Goal: Task Accomplishment & Management: Use online tool/utility

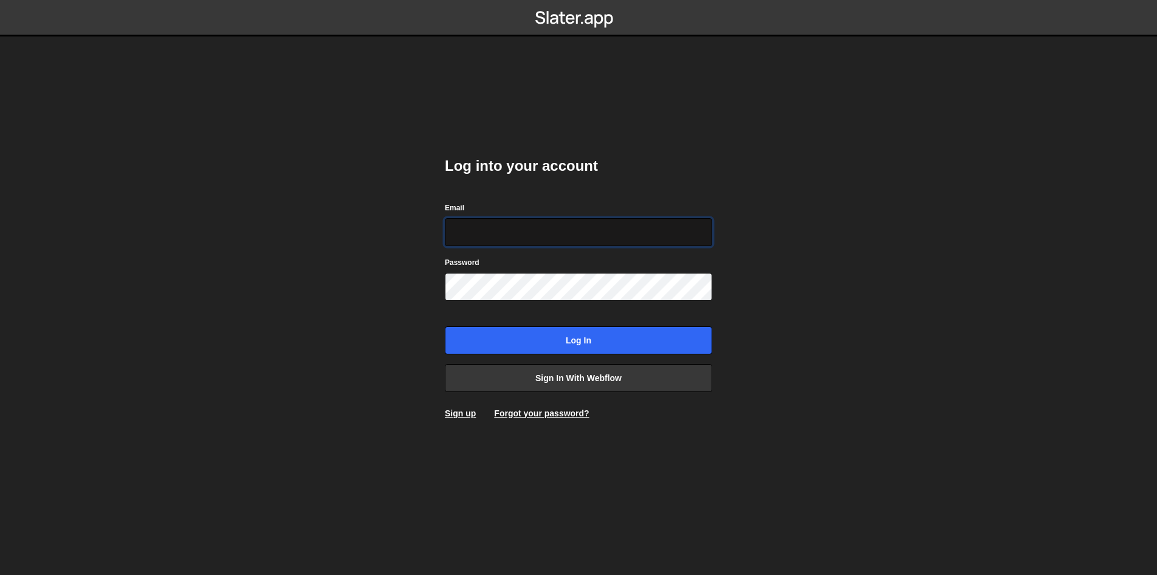
click at [529, 236] on input "Email" at bounding box center [578, 232] width 267 height 28
type input "ops@iteractives.com"
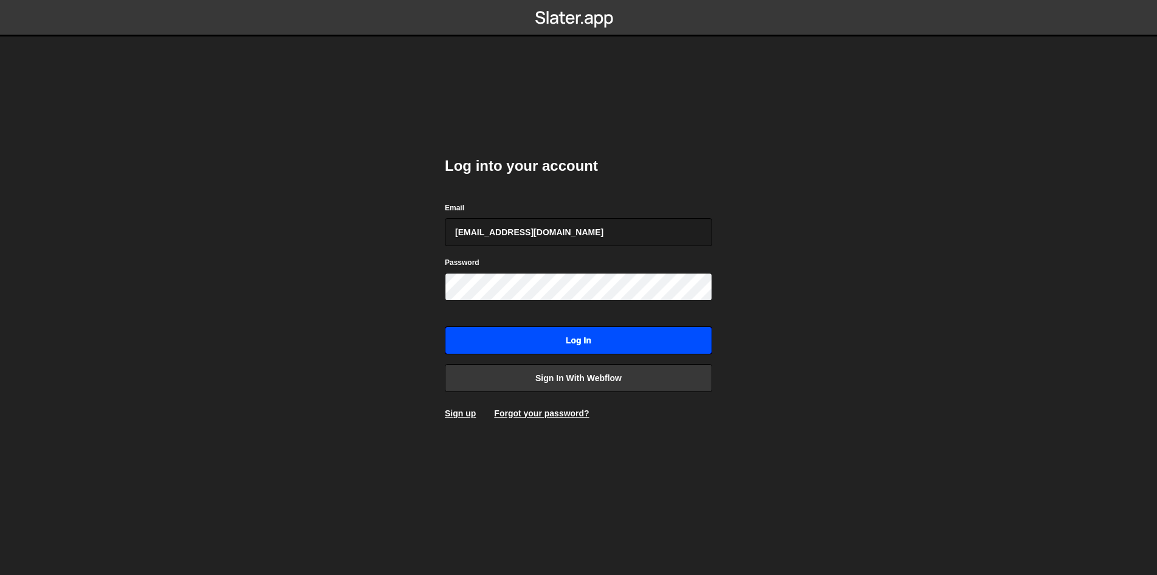
click at [544, 338] on input "Log in" at bounding box center [578, 340] width 267 height 28
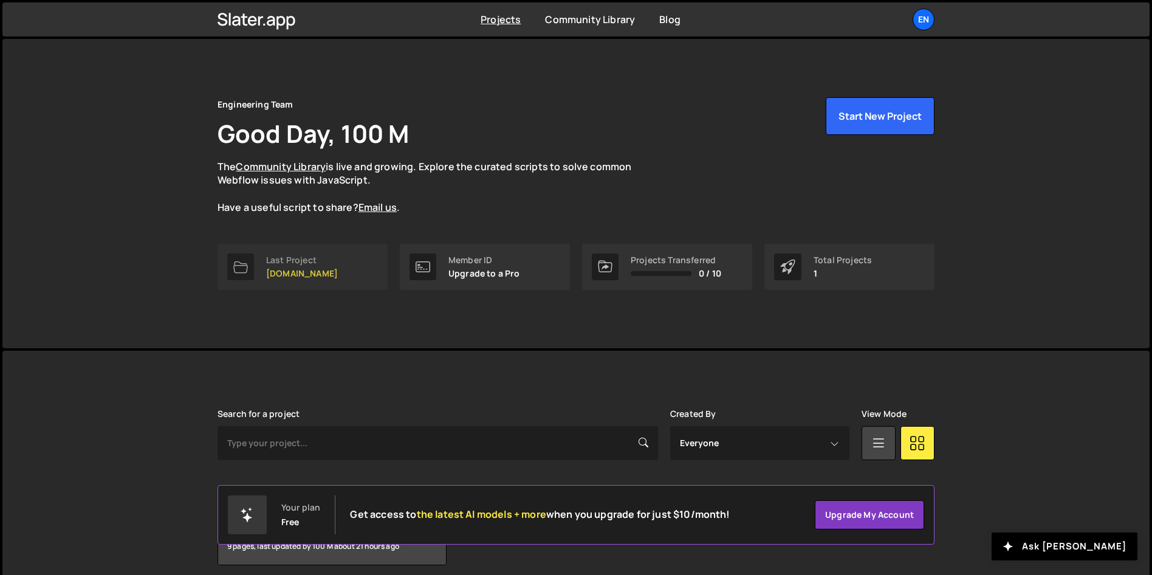
click at [338, 256] on link "Last Project [DOMAIN_NAME]" at bounding box center [303, 267] width 170 height 46
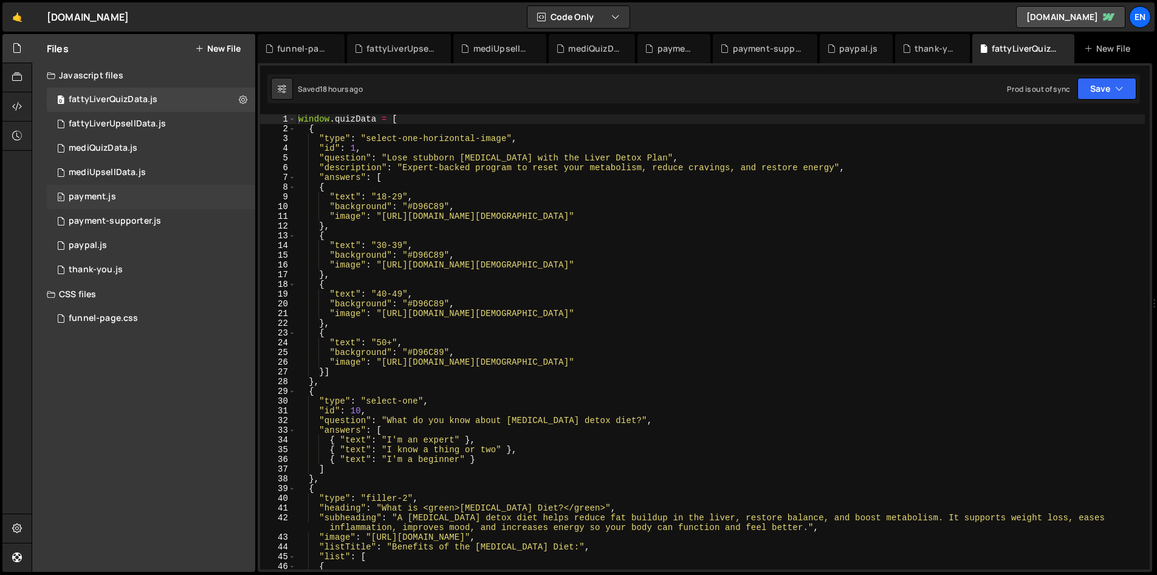
click at [126, 200] on div "0 payment.js 0" at bounding box center [151, 197] width 208 height 24
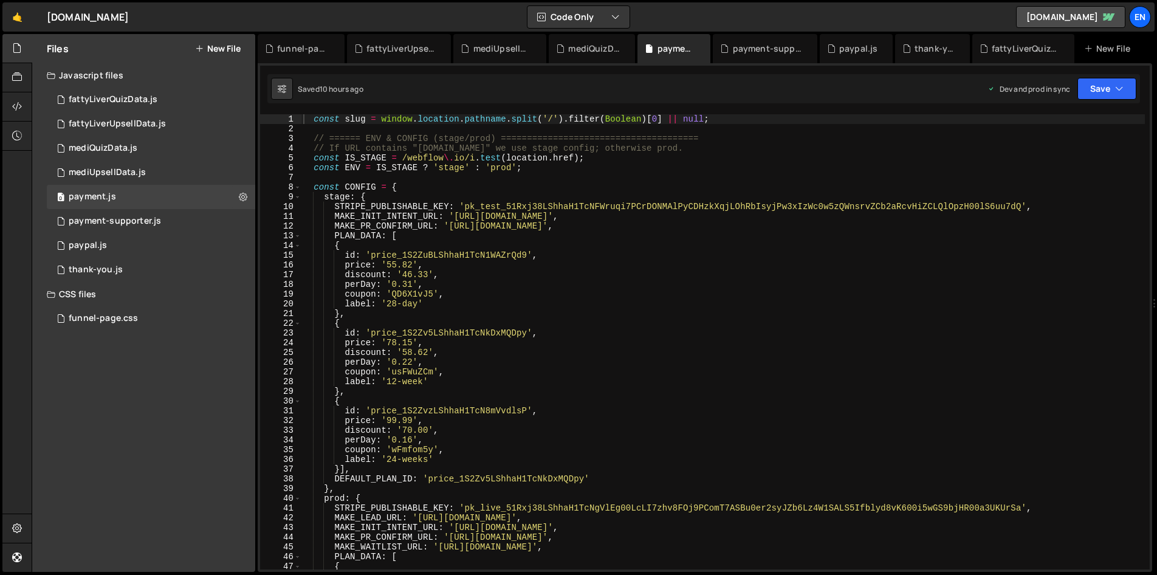
type textarea "coupon: 'usFWuZCm',"
click at [537, 368] on div "const slug = window . location . pathname . split ( '/' ) . filter ( Boolean ) …" at bounding box center [723, 351] width 844 height 475
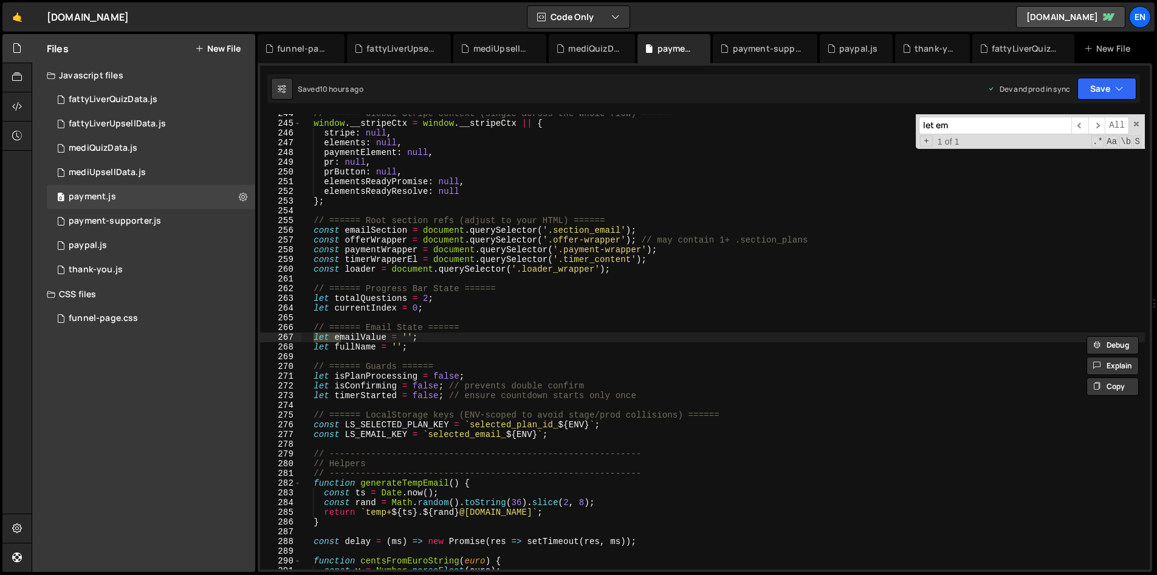
scroll to position [2369, 0]
click at [0, 574] on nordpass-portal at bounding box center [0, 575] width 0 height 0
click at [991, 127] on input "let email =" at bounding box center [995, 126] width 153 height 18
type input "let email = lo"
click at [963, 129] on input "let email = lo" at bounding box center [995, 126] width 153 height 18
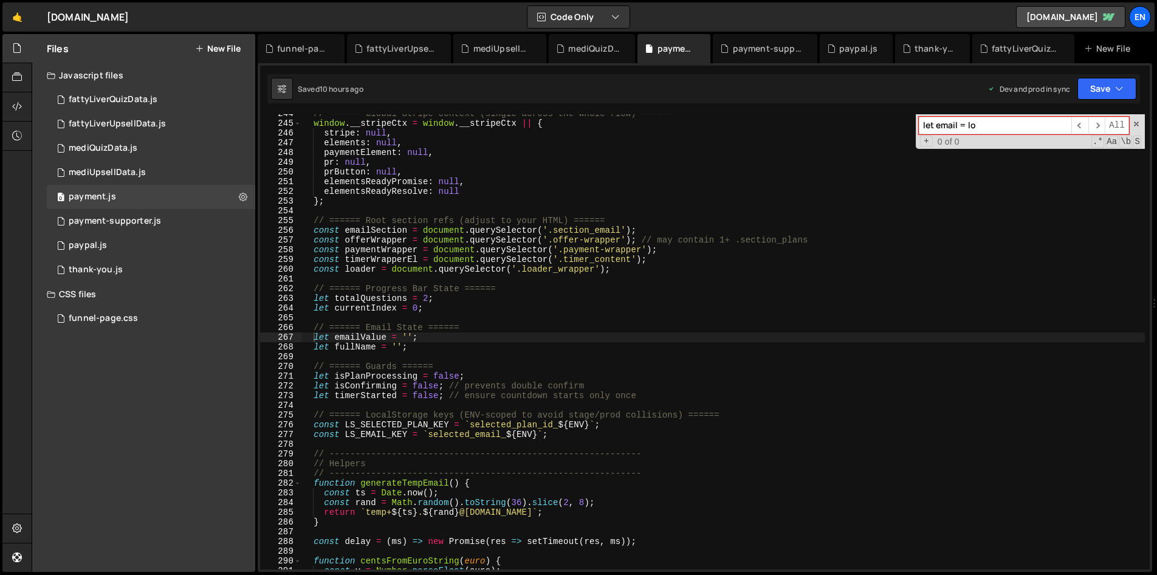
click at [963, 129] on input "let email = lo" at bounding box center [995, 126] width 153 height 18
click at [154, 220] on div "payment-supporter.js" at bounding box center [115, 221] width 92 height 11
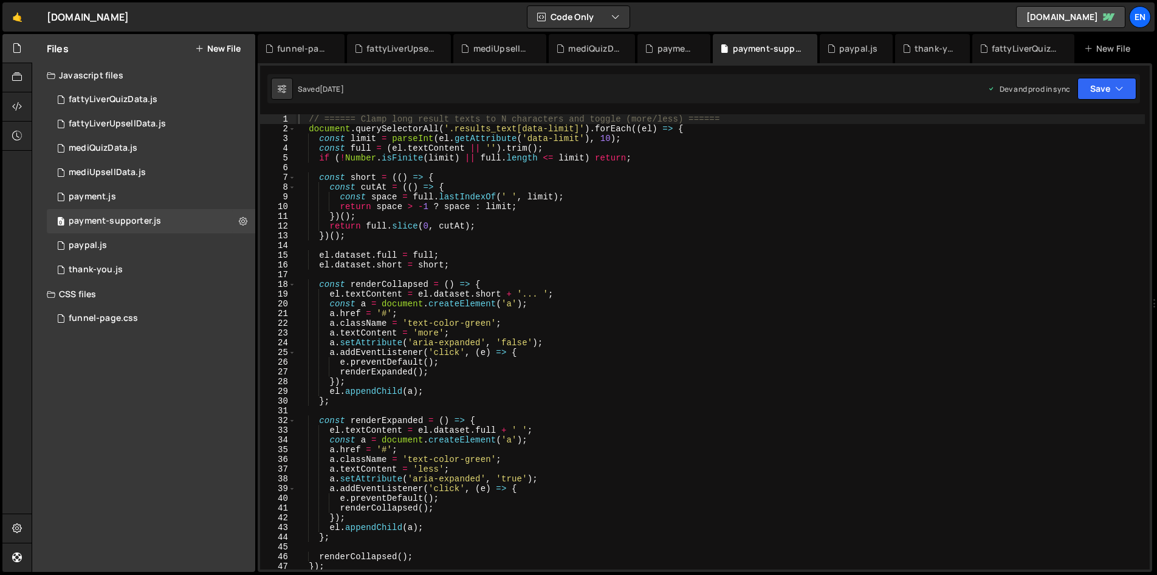
type textarea "return full.slice(0, cutAt);"
click at [662, 226] on div "// ====== Clamp long result texts to N characters and toggle (more/less) ======…" at bounding box center [720, 351] width 849 height 475
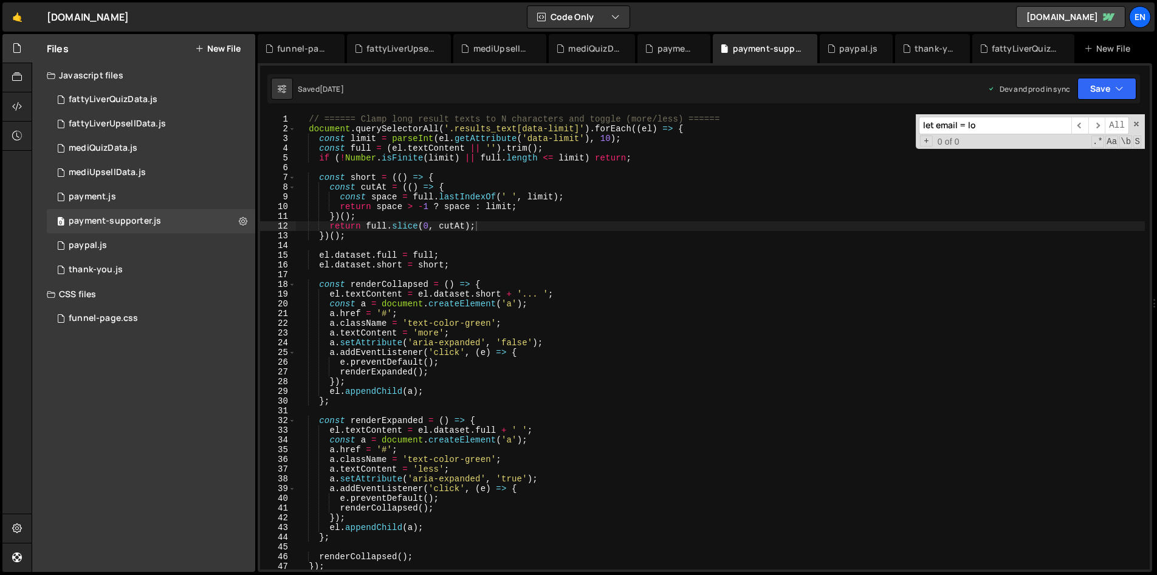
scroll to position [1464, 0]
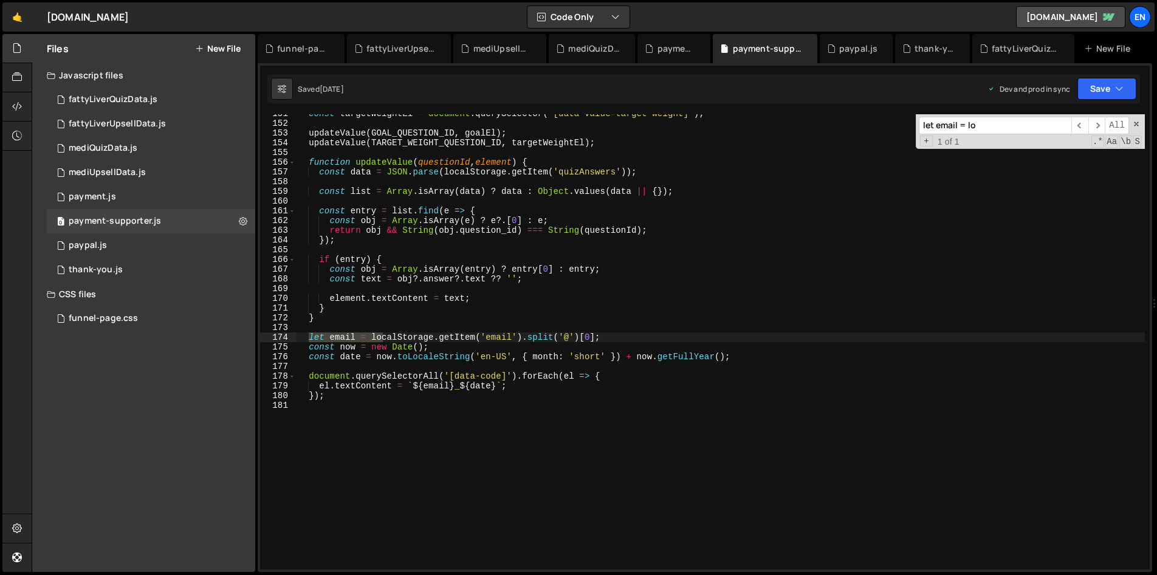
type input "let email = lo"
click at [524, 335] on div "const targetWeightEl = document . querySelector ( '[data-value=target-weight]' …" at bounding box center [720, 346] width 849 height 475
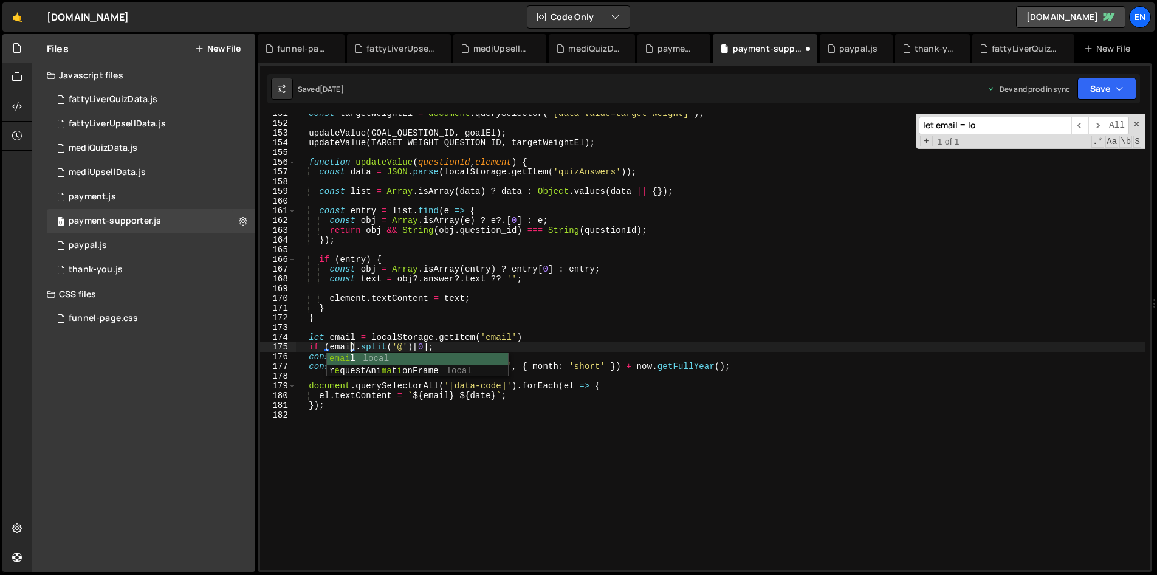
scroll to position [0, 4]
type textarea "if (email) {.split('@')[0];"
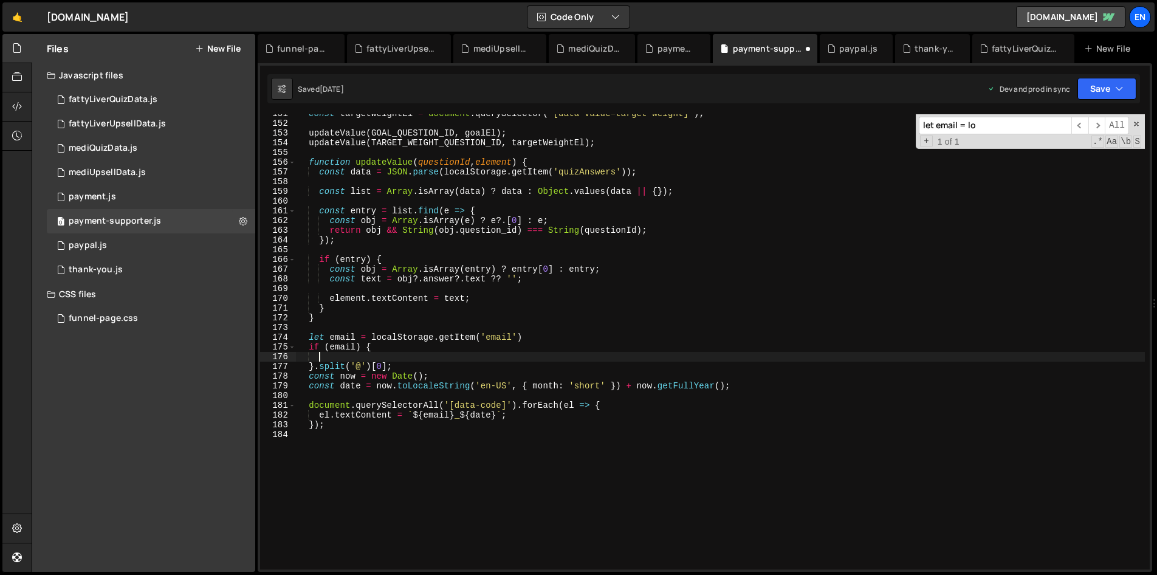
scroll to position [0, 1]
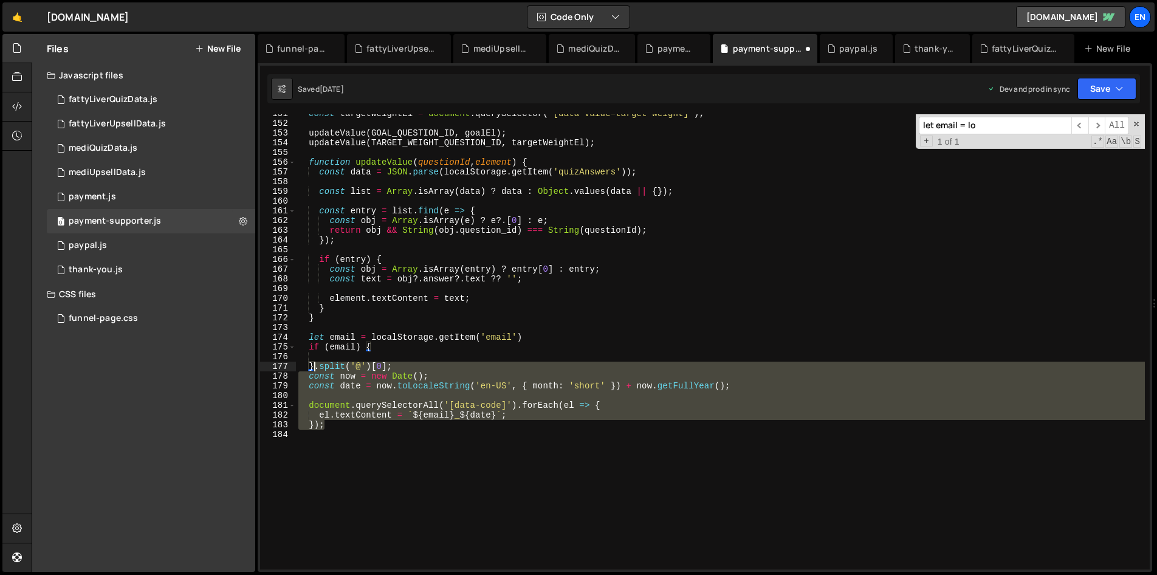
drag, startPoint x: 334, startPoint y: 422, endPoint x: 315, endPoint y: 368, distance: 57.1
click at [315, 368] on div "const targetWeightEl = document . querySelector ( '[data-value=target-weight]' …" at bounding box center [720, 346] width 849 height 475
type textarea "}"
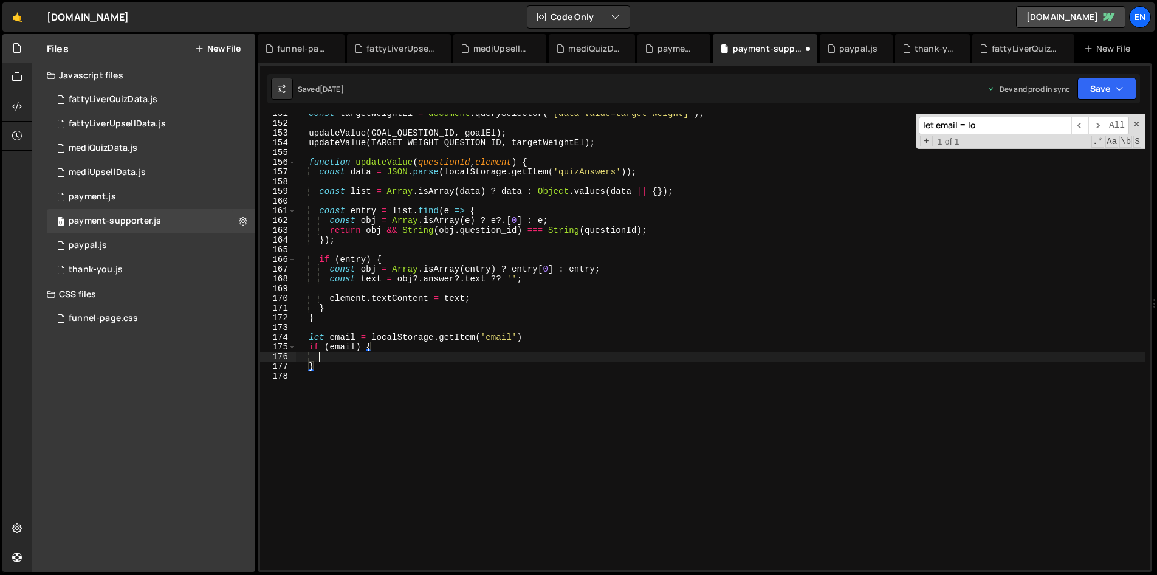
click at [375, 359] on div "const targetWeightEl = document . querySelector ( '[data-value=target-weight]' …" at bounding box center [720, 346] width 849 height 475
paste textarea "});"
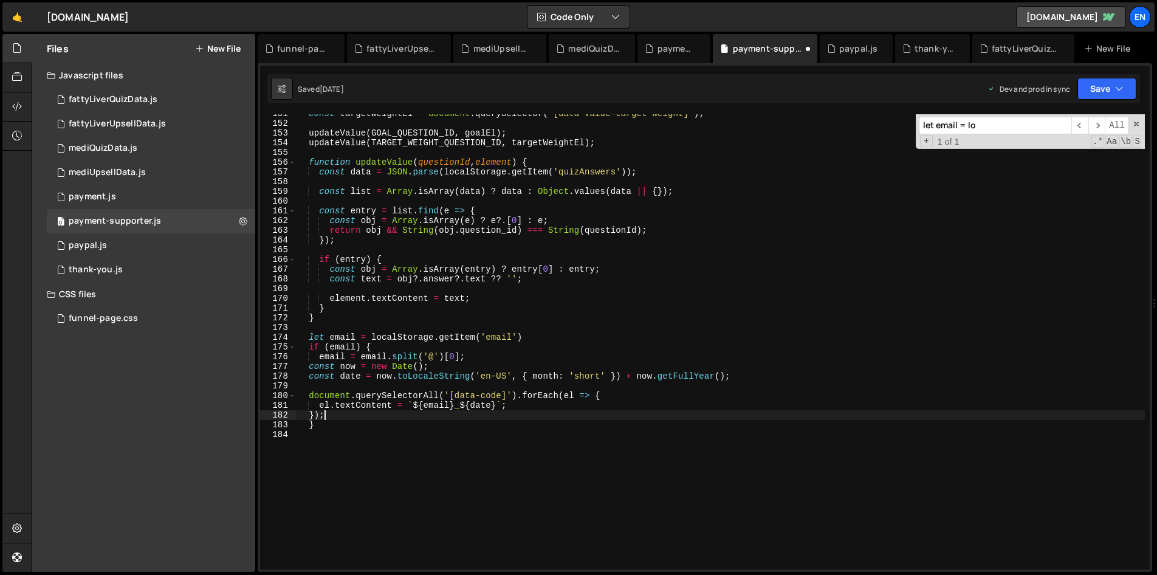
scroll to position [0, 1]
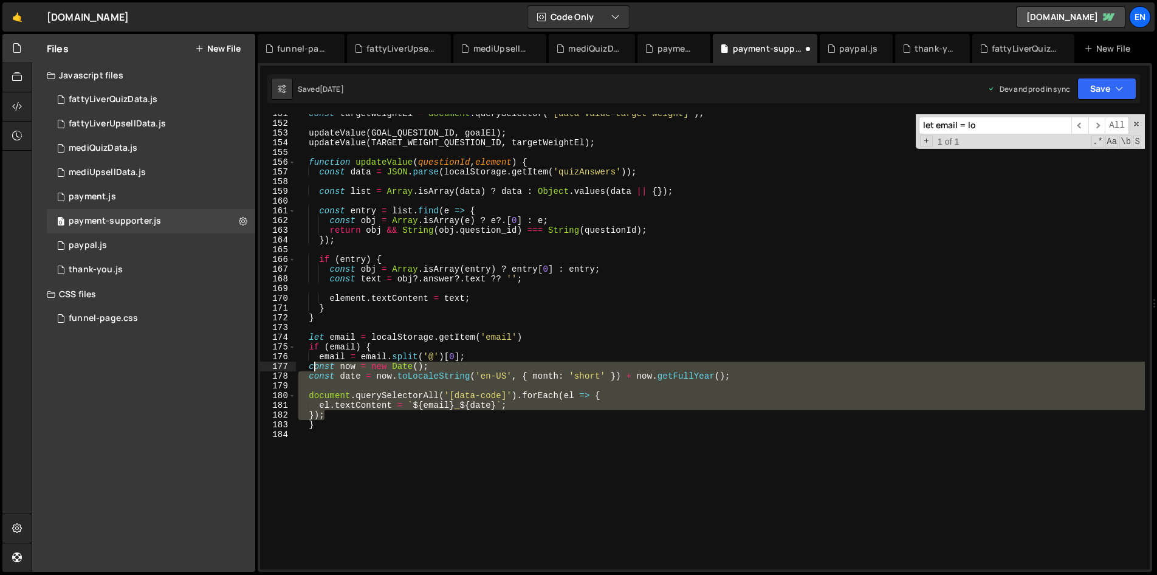
drag, startPoint x: 328, startPoint y: 416, endPoint x: 313, endPoint y: 363, distance: 54.8
click at [313, 363] on div "const targetWeightEl = document . querySelector ( '[data-value=target-weight]' …" at bounding box center [720, 346] width 849 height 475
click at [449, 410] on div "const targetWeightEl = document . querySelector ( '[data-value=target-weight]' …" at bounding box center [720, 341] width 849 height 455
type textarea "el.textContent = `${email}_${date}`;"
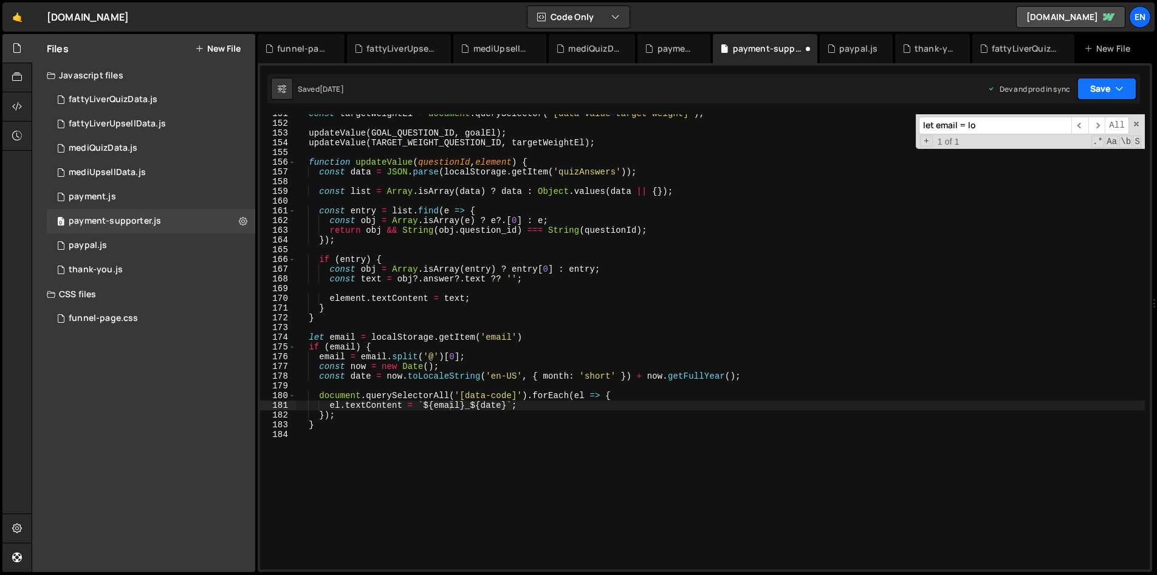
click at [1112, 84] on button "Save" at bounding box center [1106, 89] width 59 height 22
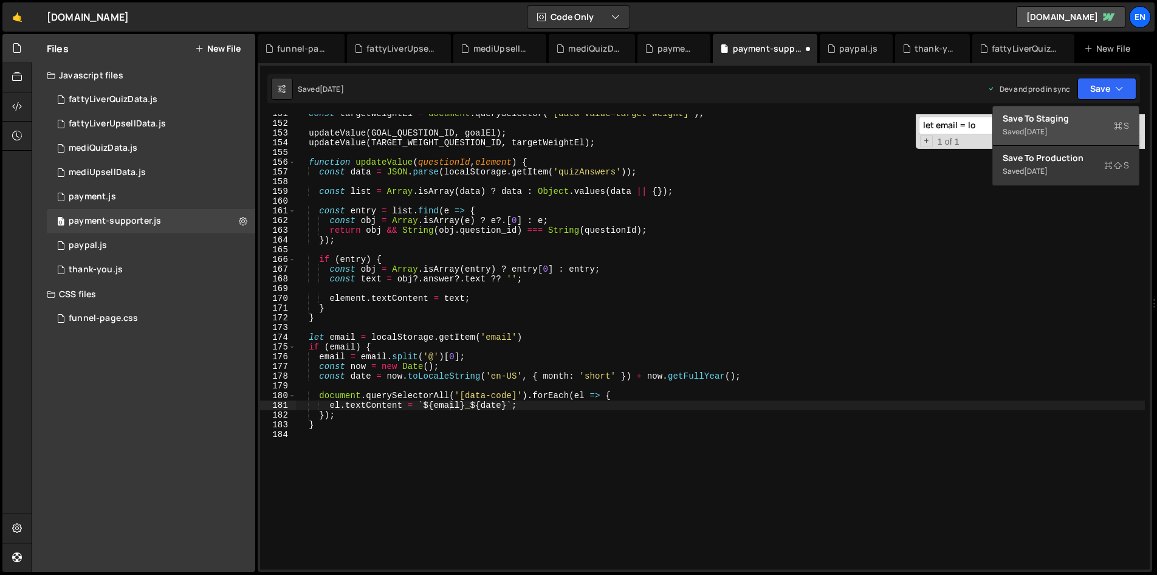
click at [1048, 117] on div "Save to Staging S" at bounding box center [1066, 118] width 126 height 12
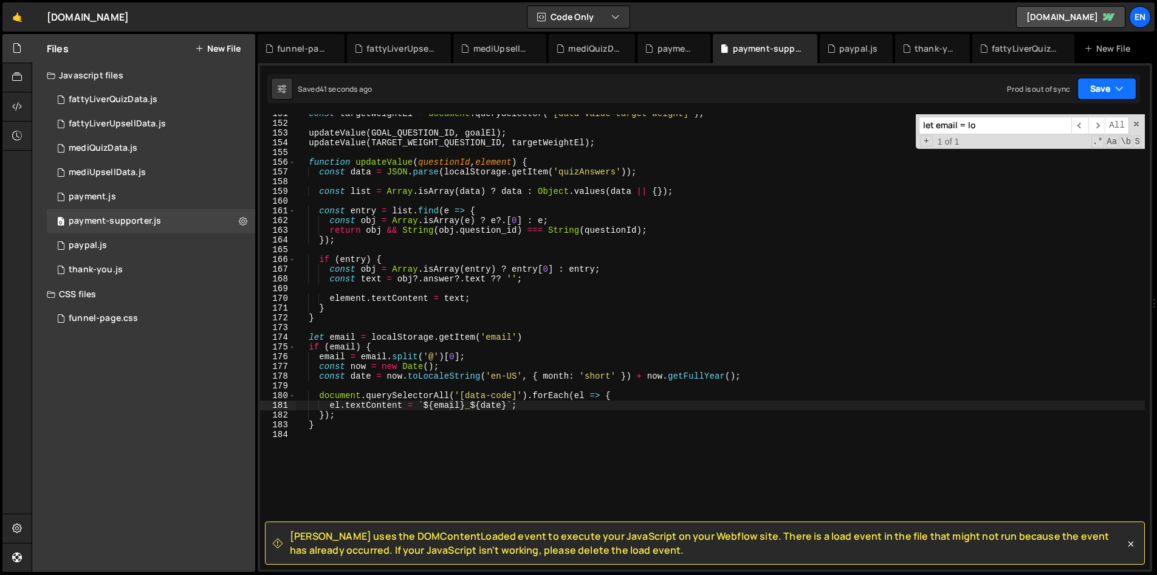
click at [1101, 89] on button "Save" at bounding box center [1106, 89] width 59 height 22
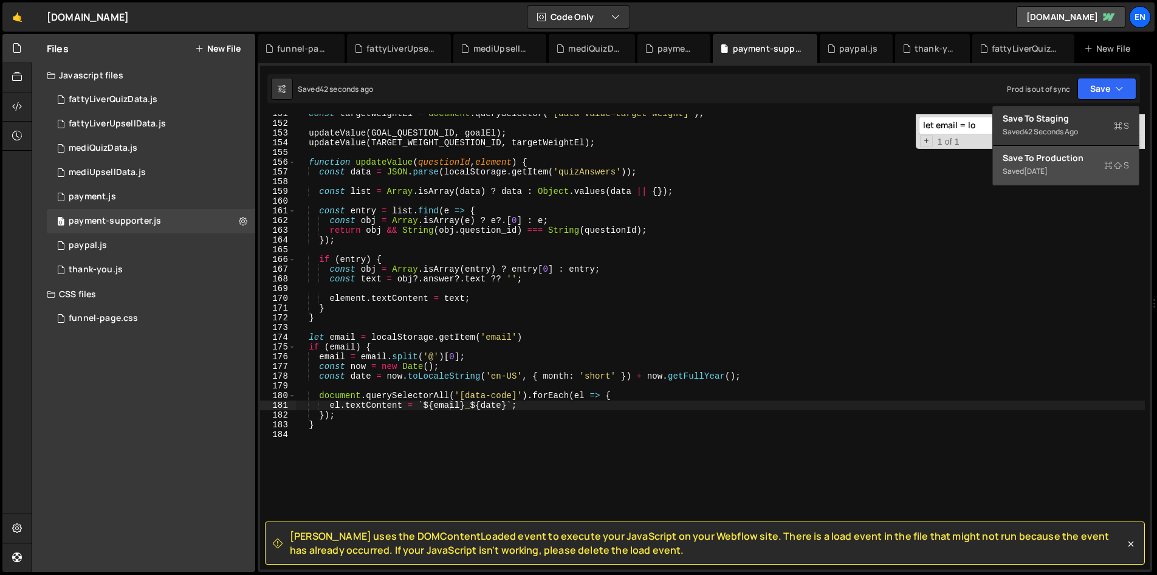
click at [1042, 167] on div "2 days ago" at bounding box center [1036, 171] width 24 height 10
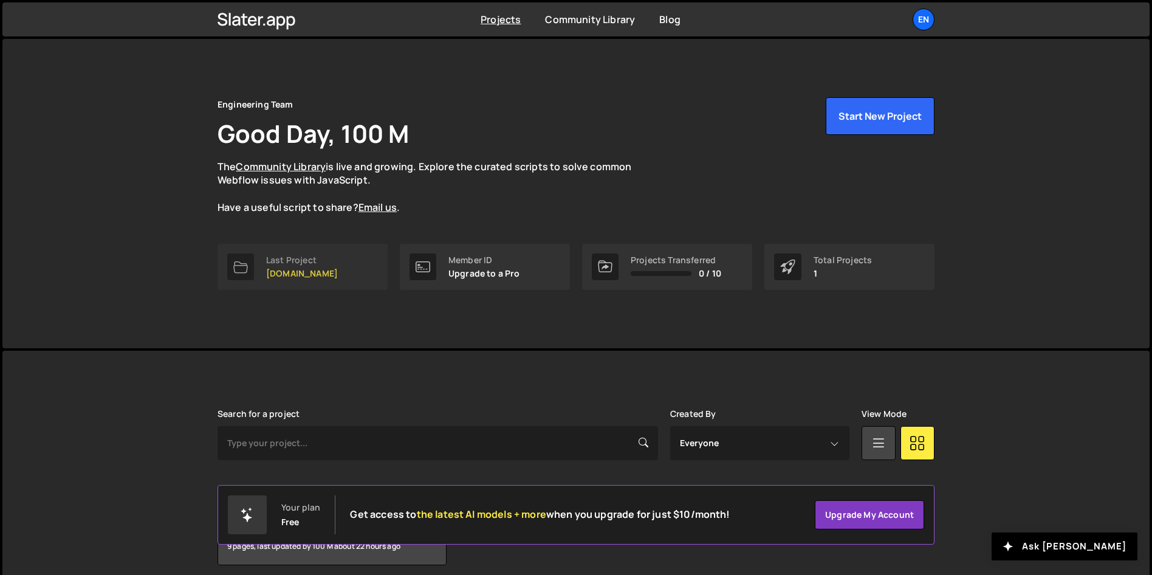
click at [351, 260] on link "Last Project womwell.com" at bounding box center [303, 267] width 170 height 46
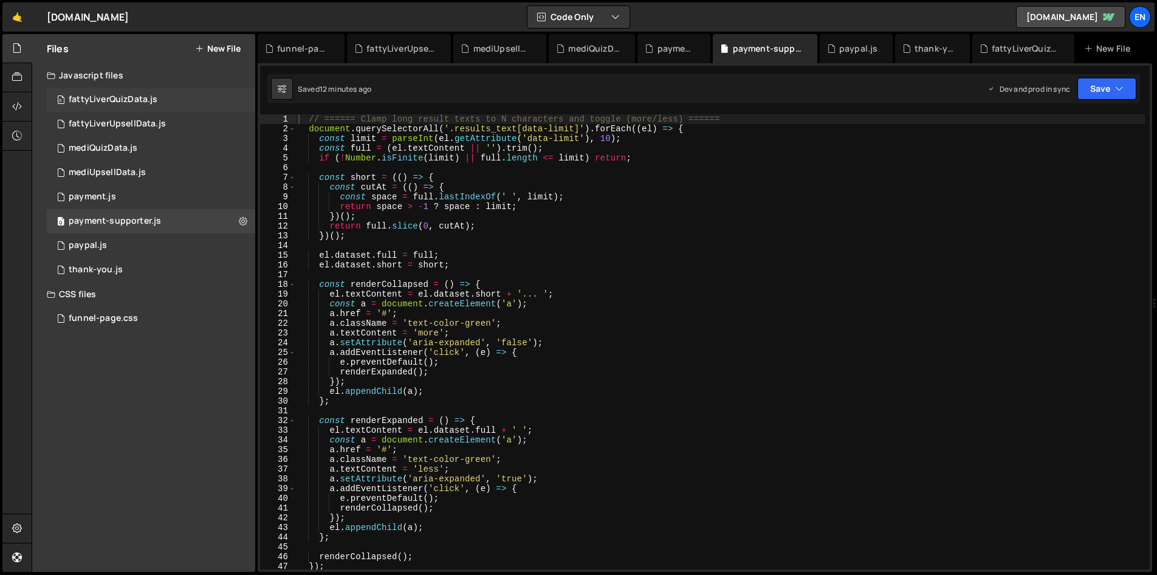
click at [146, 101] on div "fattyLiverQuizData.js" at bounding box center [113, 99] width 89 height 11
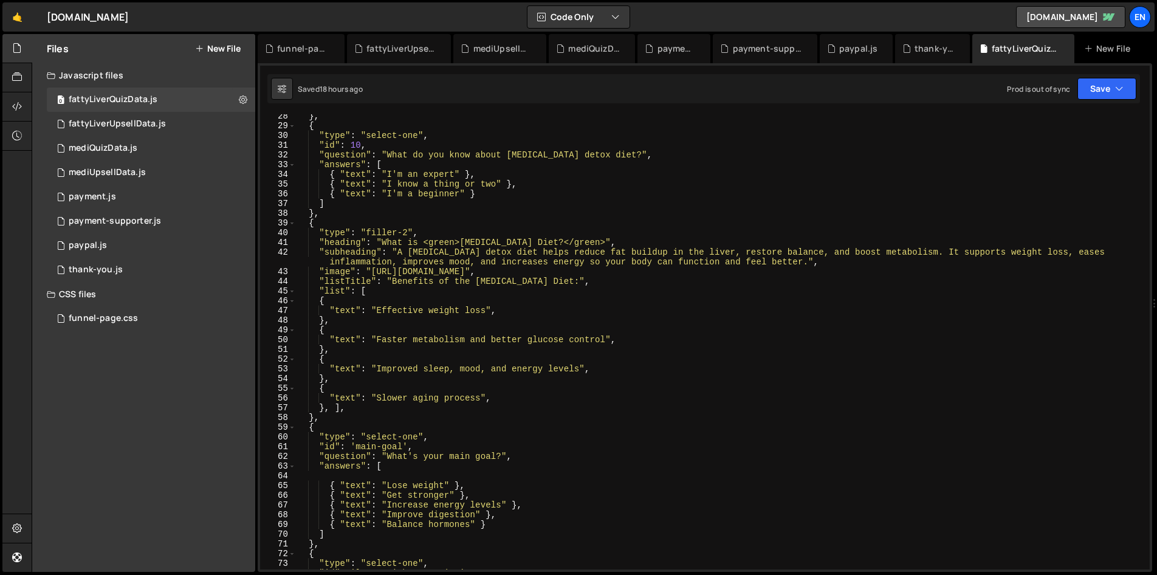
scroll to position [298, 0]
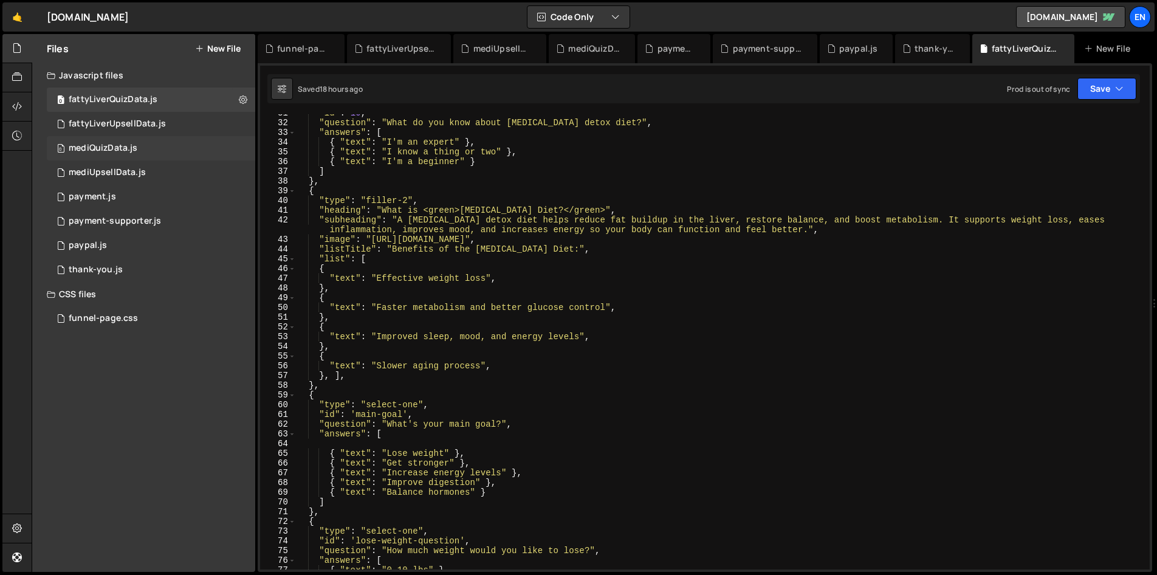
click at [128, 136] on div "0 mediQuizData.js 0" at bounding box center [151, 148] width 208 height 24
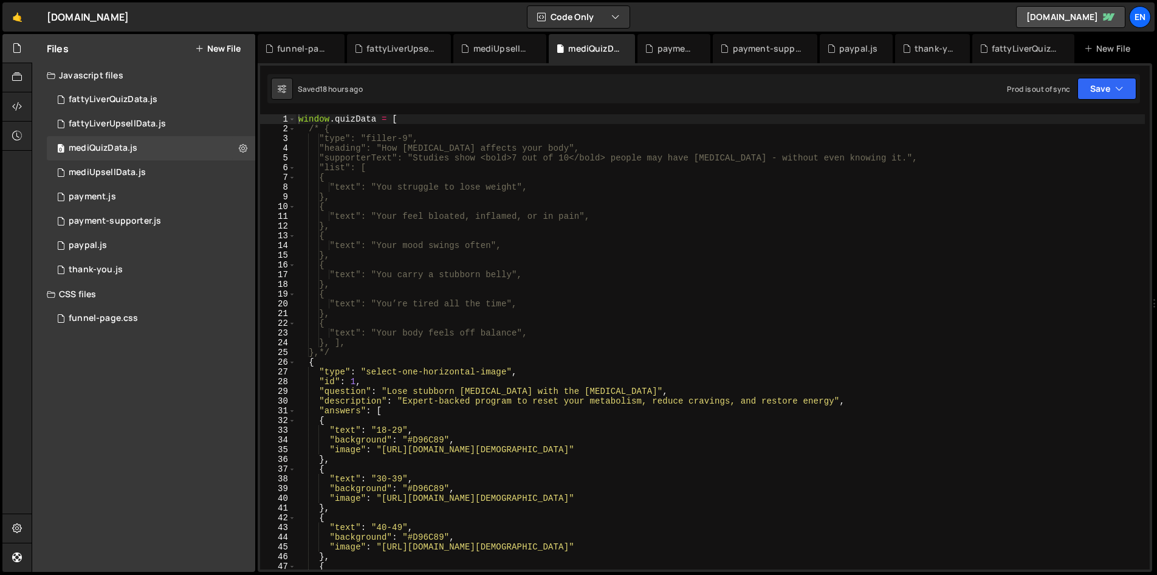
type textarea ""supporterText": "Studies show <bold>7 out of 10</bold> people may have fatty l…"
click at [939, 159] on div "window . quizData = [ /* { "type": "filler-9", "heading": "How fatty liver affe…" at bounding box center [720, 351] width 849 height 475
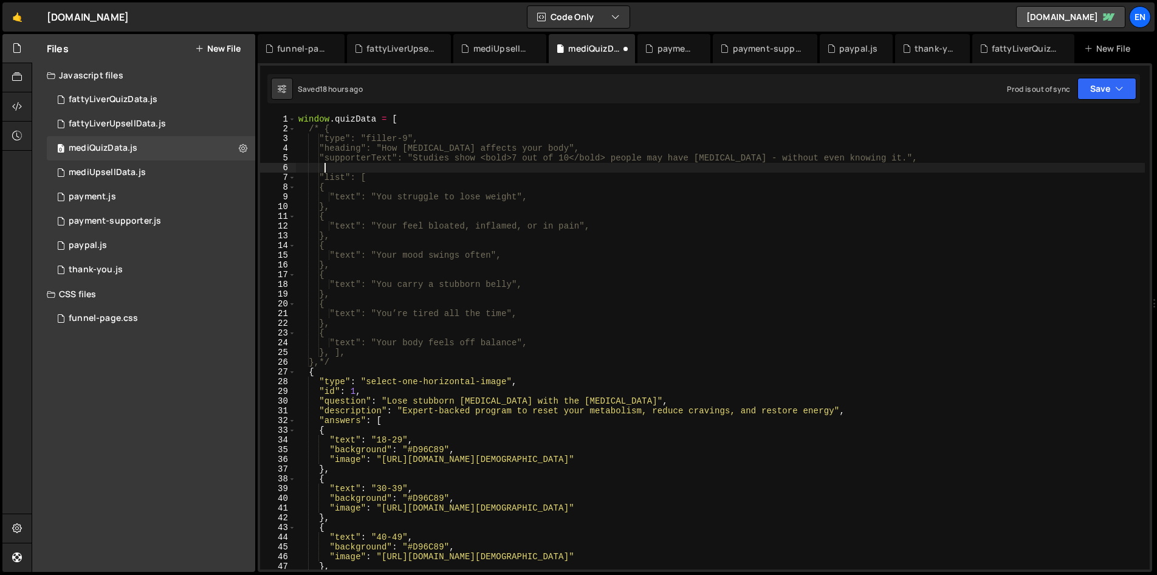
scroll to position [0, 1]
paste textarea "https://cdn.prod.website-files.com/687e2e60e16a43253219b704/68cda9e772bd6561df8…"
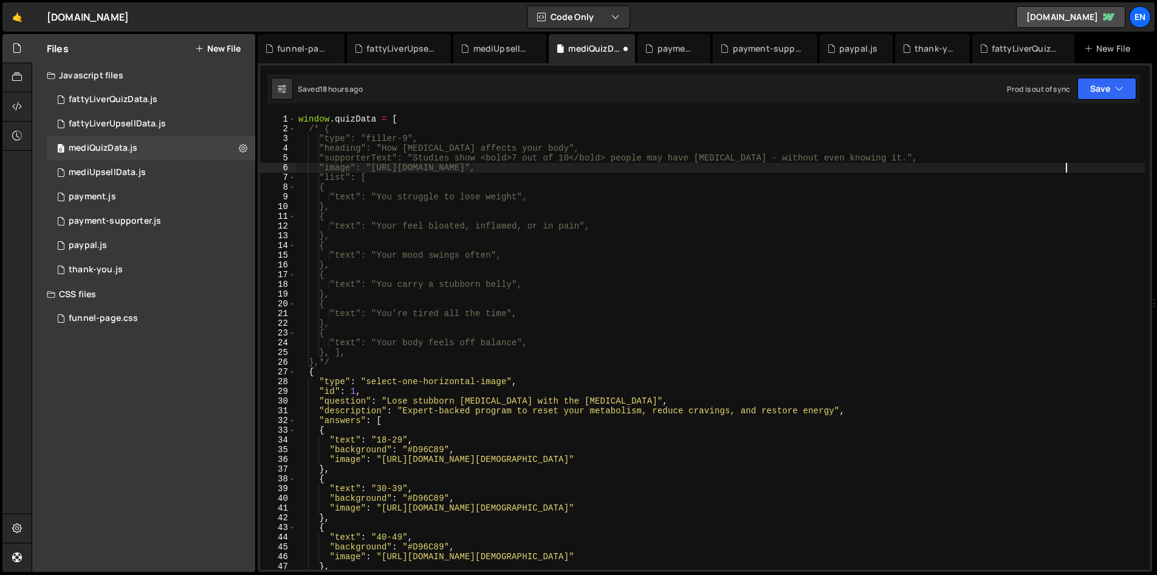
click at [324, 127] on div "window . quizData = [ /* { "type": "filler-9", "heading": "How fatty liver affe…" at bounding box center [720, 351] width 849 height 475
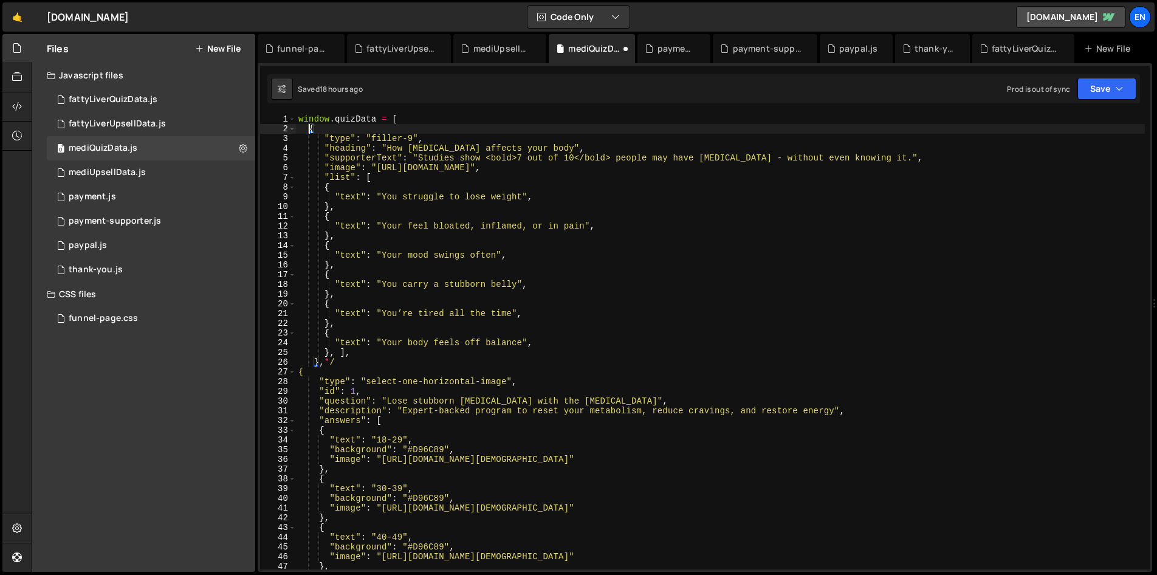
click at [350, 360] on div "window . quizData = [ { "type" : "filler-9" , "heading" : "How fatty liver affe…" at bounding box center [720, 351] width 849 height 475
click at [1104, 86] on button "Save" at bounding box center [1106, 89] width 59 height 22
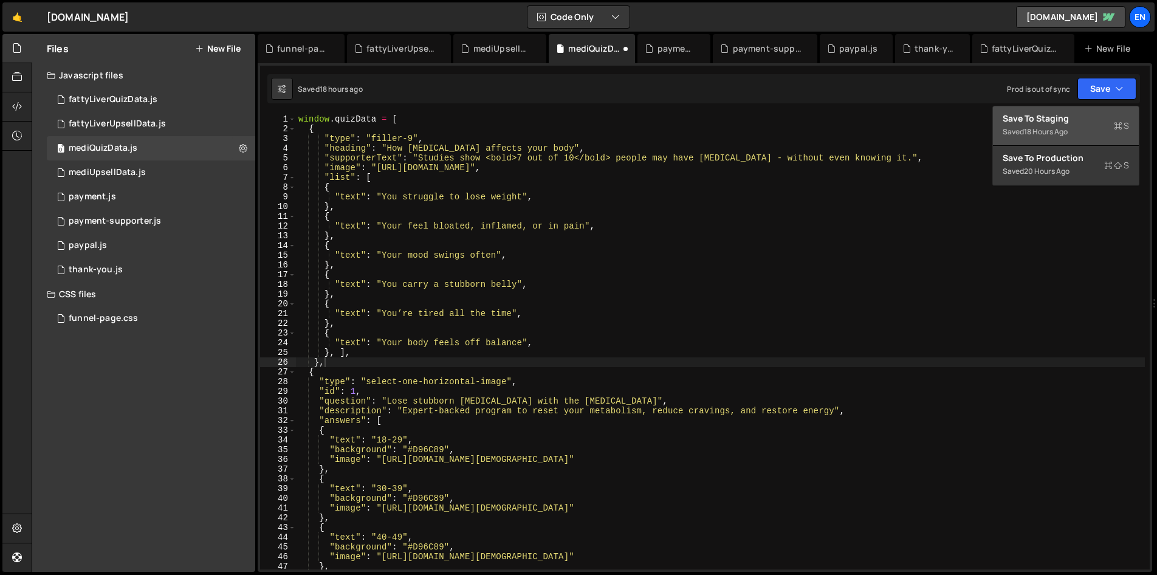
click at [1062, 123] on div "Save to Staging S" at bounding box center [1066, 118] width 126 height 12
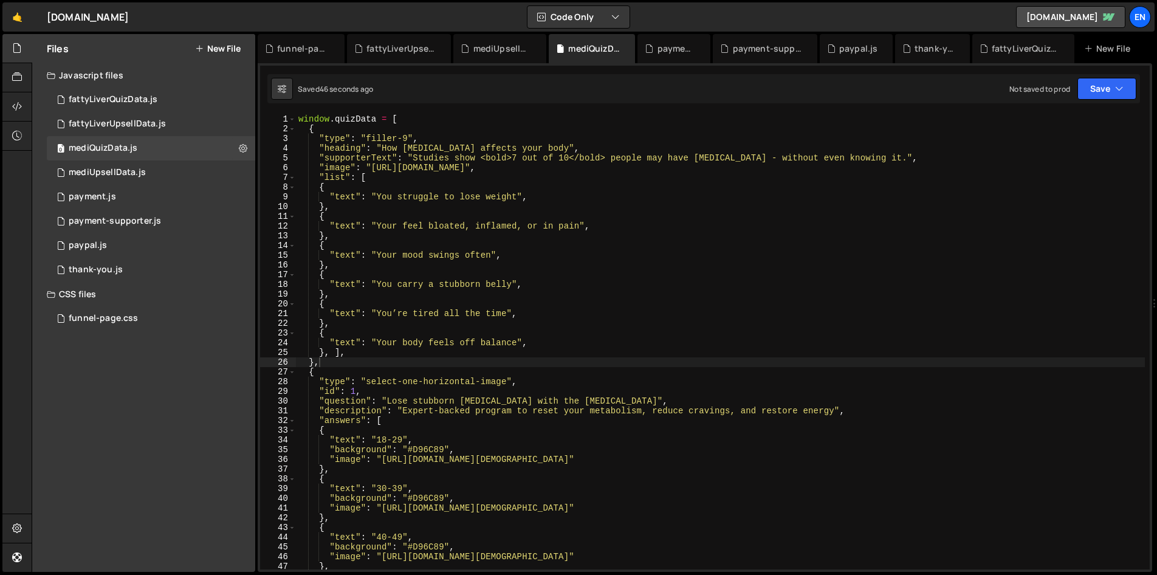
click at [310, 131] on div "window . quizData = [ { "type" : "filler-9" , "heading" : "How fatty liver affe…" at bounding box center [720, 351] width 849 height 475
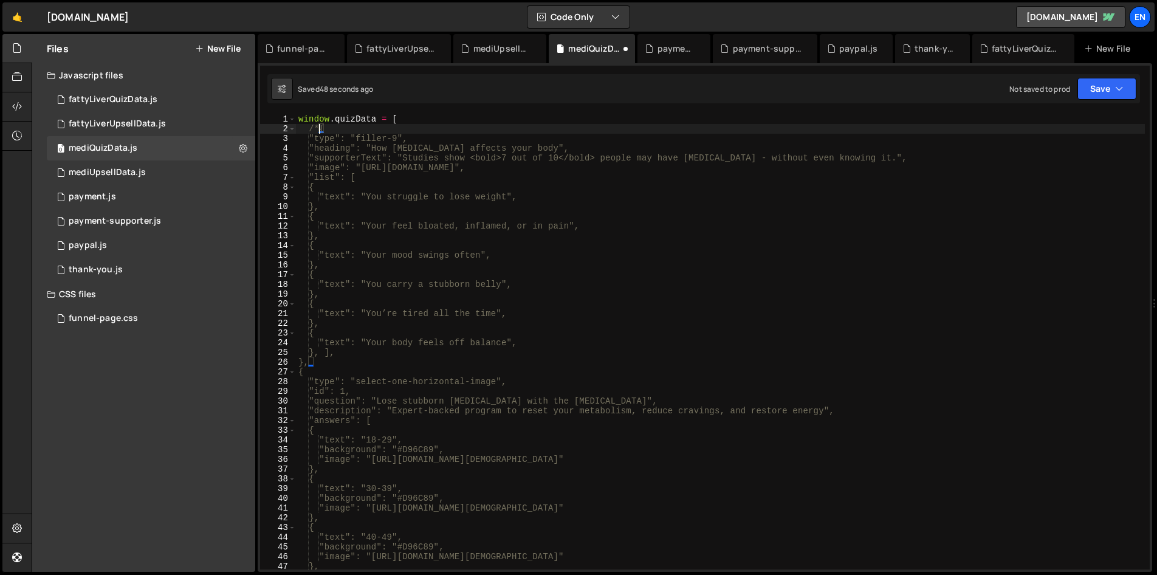
click at [331, 364] on div "window . quizData = [ /*{ "type": "filler-9", "heading": "How fatty liver affec…" at bounding box center [720, 351] width 849 height 475
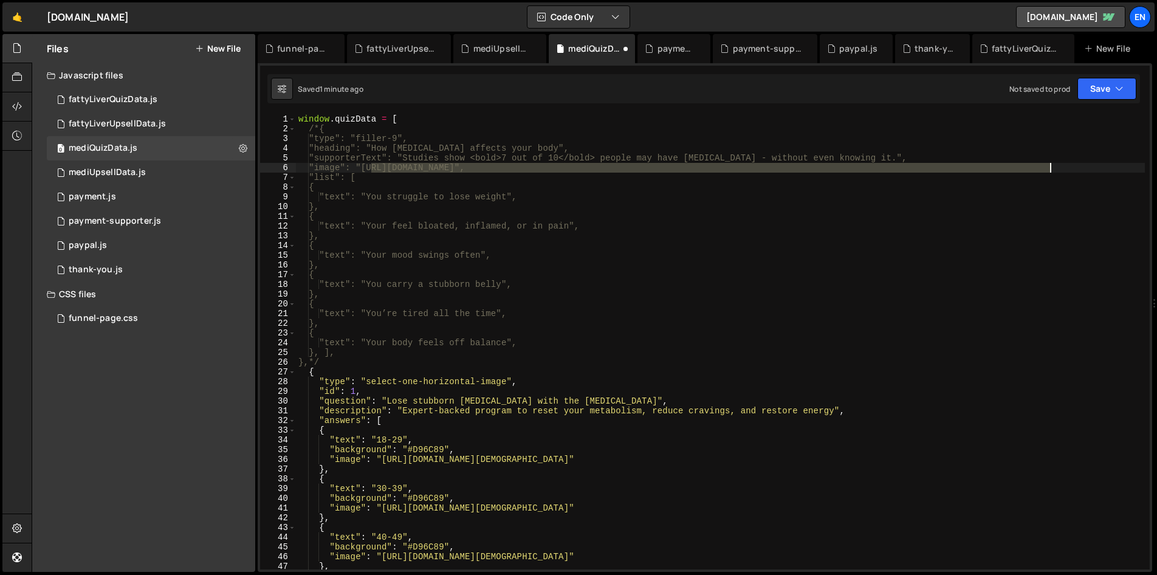
drag, startPoint x: 371, startPoint y: 166, endPoint x: 1048, endPoint y: 167, distance: 676.3
click at [1048, 167] on div "window . quizData = [ /*{ "type": "filler-9", "heading": "How fatty liver affec…" at bounding box center [720, 351] width 849 height 475
paste textarea "c73da64e7b122f38d40_Frame%201214134173.pn"
type textarea ""image": "https://cdn.prod.website-files.com/687e2e60e16a43253219b704/68cdac73d…"
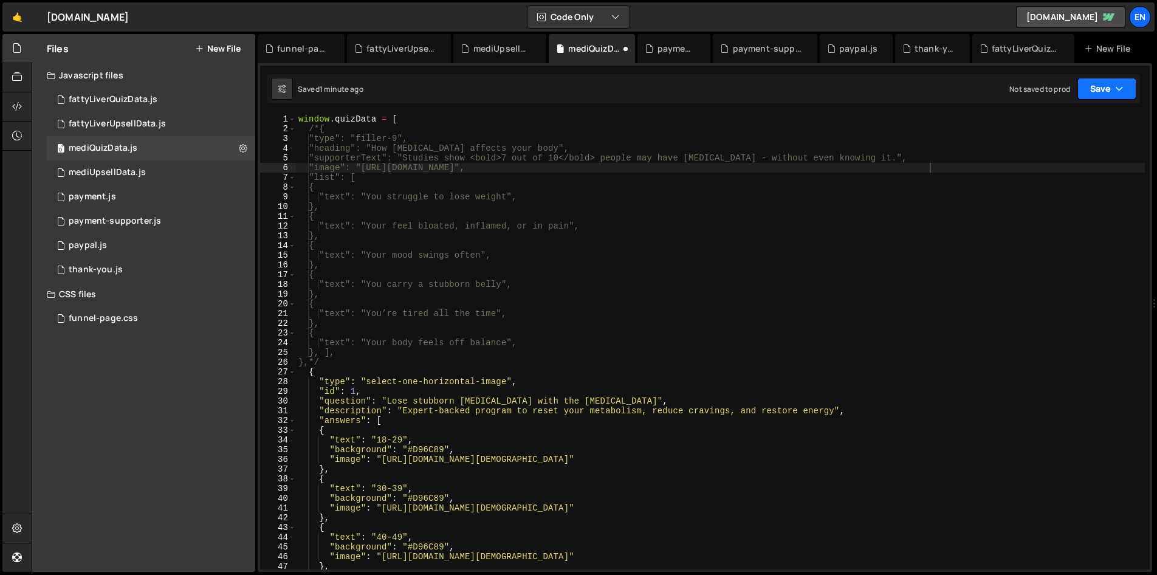
click at [1118, 83] on icon "button" at bounding box center [1119, 89] width 9 height 12
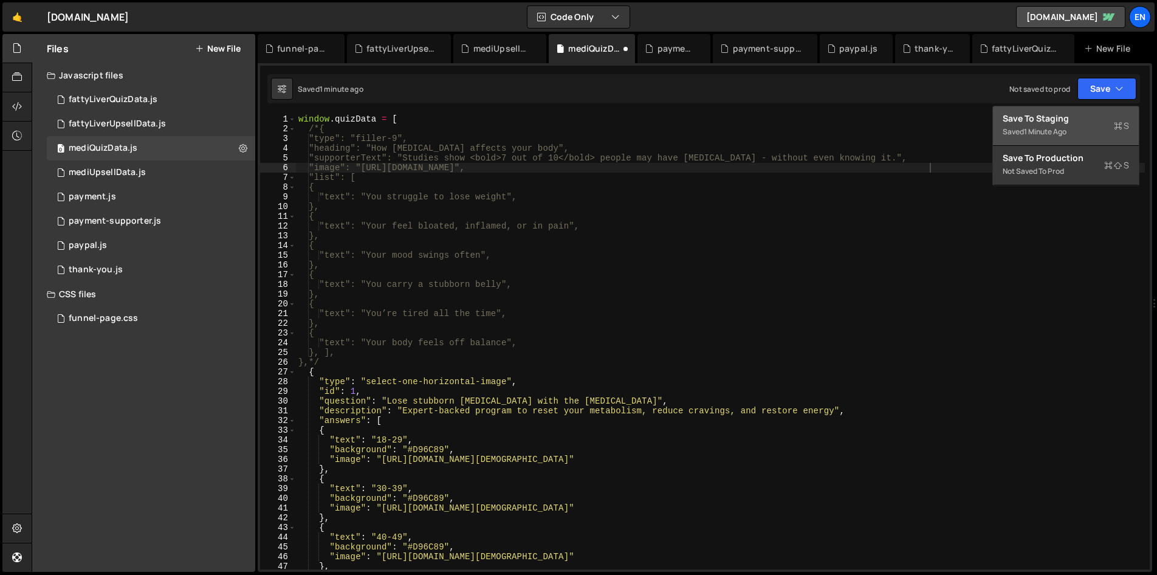
click at [1053, 115] on div "Save to Staging S" at bounding box center [1066, 118] width 126 height 12
